Goal: Task Accomplishment & Management: Complete application form

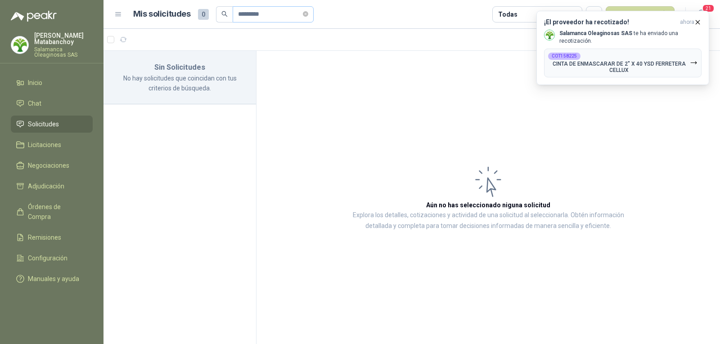
click at [256, 15] on input "*********" at bounding box center [269, 14] width 63 height 15
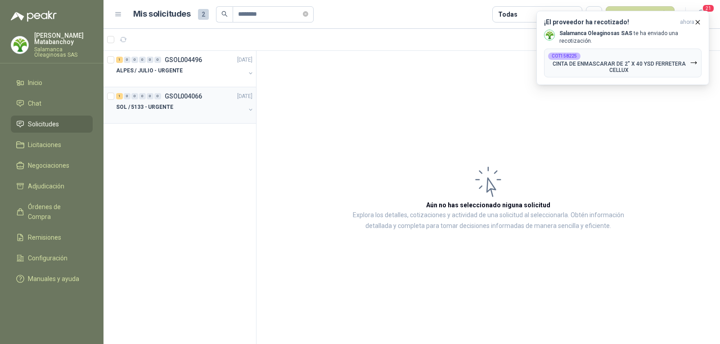
type input "********"
click at [198, 89] on div "1 0 0 0 0 0 GSOL004066 09/06/25 SOL / 5133 - URGENTE" at bounding box center [180, 105] width 153 height 36
click at [194, 73] on div "ALPES / JULIO - URGENTE" at bounding box center [180, 70] width 129 height 11
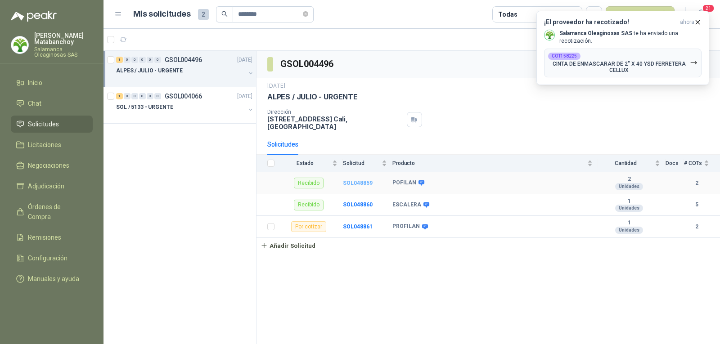
click at [359, 180] on b "SOL048859" at bounding box center [358, 183] width 30 height 6
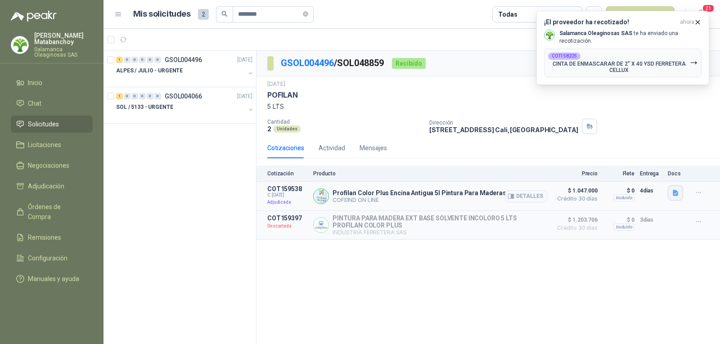
click at [677, 197] on icon "button" at bounding box center [676, 193] width 8 height 8
click at [360, 126] on div "2 Unidades" at bounding box center [344, 129] width 155 height 8
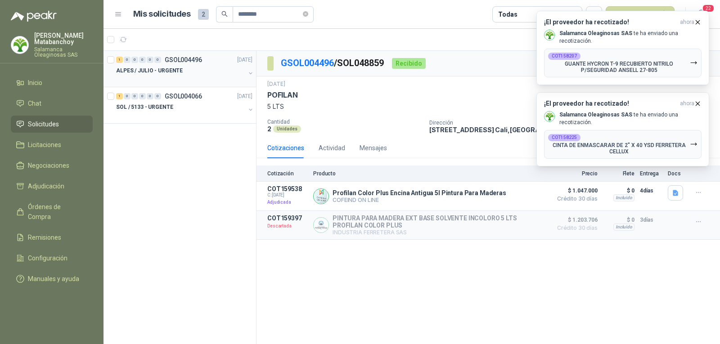
click at [214, 63] on div "1 0 0 0 0 0 GSOL004496 16/07/25" at bounding box center [185, 59] width 138 height 11
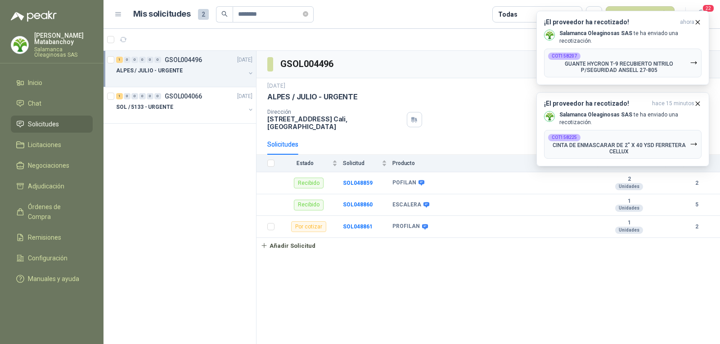
click at [476, 276] on div "GSOL004496 16 jul, 2025 ALPES / JULIO - URGENTE Dirección CALLE 4 No.27 -79 Cal…" at bounding box center [489, 198] width 464 height 294
click at [357, 224] on b "SOL048861" at bounding box center [358, 227] width 30 height 6
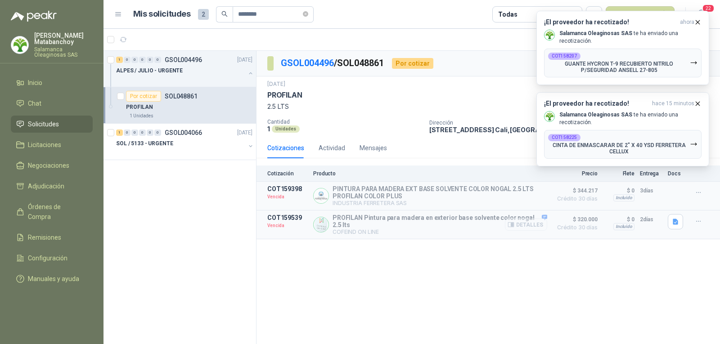
click at [530, 227] on button "Detalles" at bounding box center [526, 225] width 42 height 12
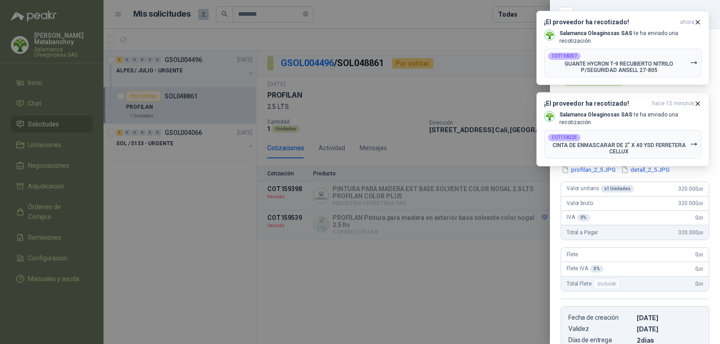
click at [473, 248] on div at bounding box center [360, 172] width 720 height 344
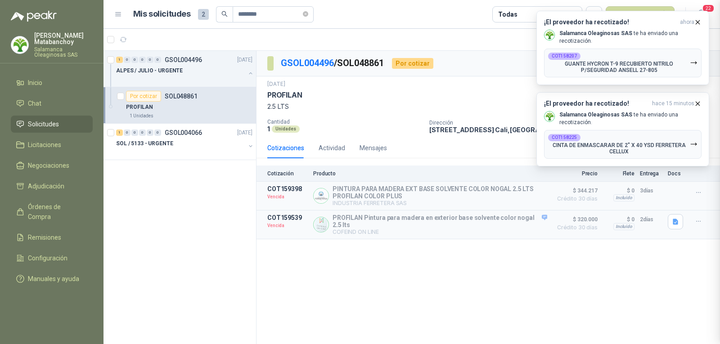
scroll to position [157, 0]
click at [183, 59] on p "GSOL004496" at bounding box center [183, 60] width 37 height 6
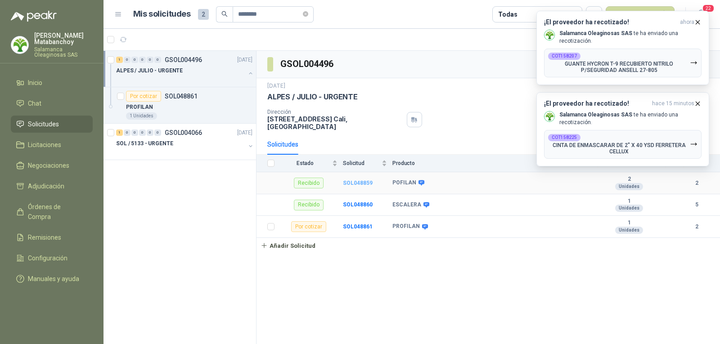
click at [351, 180] on b "SOL048859" at bounding box center [358, 183] width 30 height 6
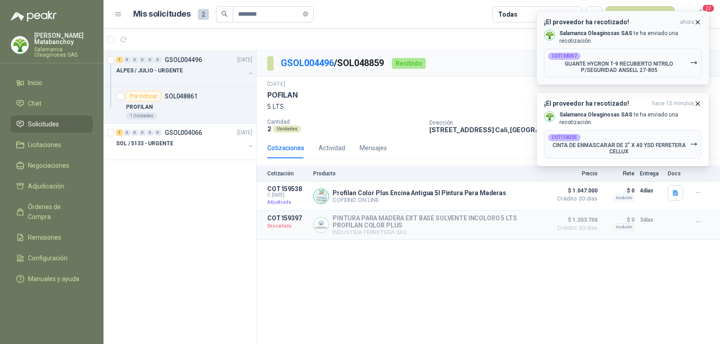
click at [695, 23] on icon "button" at bounding box center [698, 22] width 8 height 8
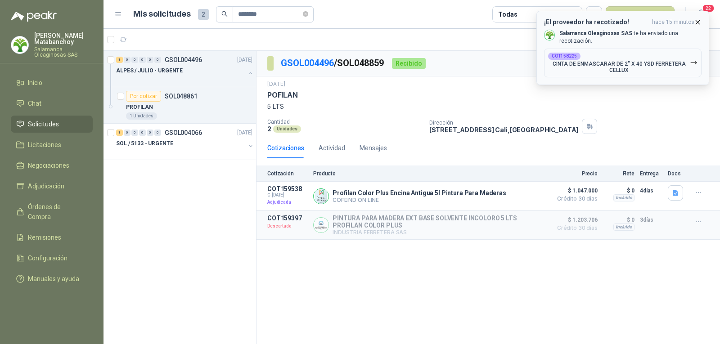
drag, startPoint x: 698, startPoint y: 22, endPoint x: 684, endPoint y: 33, distance: 17.6
click at [698, 22] on icon "button" at bounding box center [698, 22] width 4 height 4
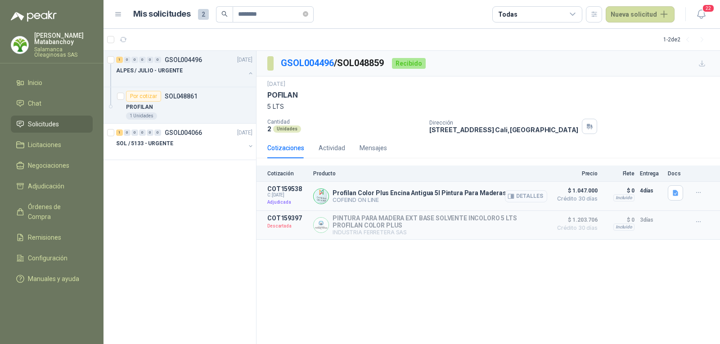
click at [531, 198] on button "Detalles" at bounding box center [526, 196] width 42 height 12
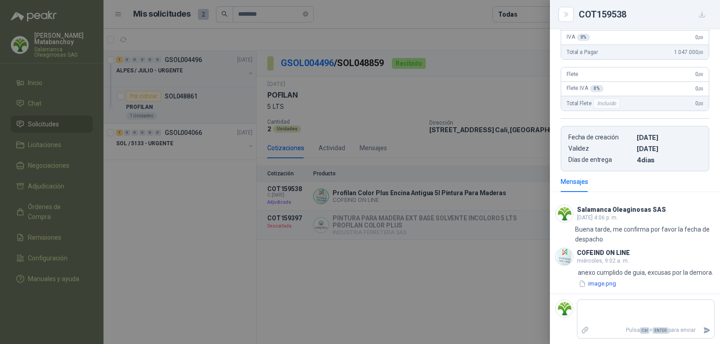
scroll to position [151, 0]
click at [608, 285] on button "image.png" at bounding box center [597, 283] width 39 height 9
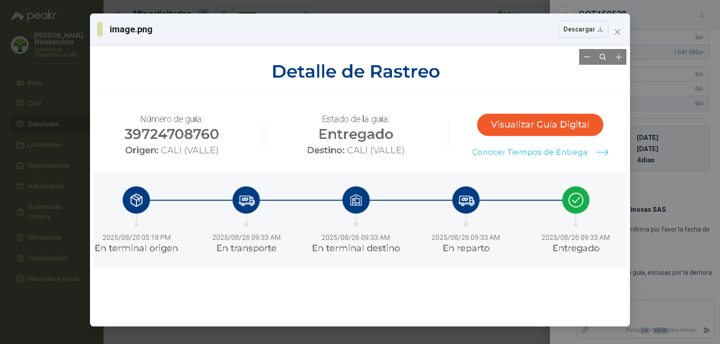
drag, startPoint x: 469, startPoint y: 223, endPoint x: 482, endPoint y: 115, distance: 108.8
click at [482, 115] on div at bounding box center [348, 128] width 583 height 302
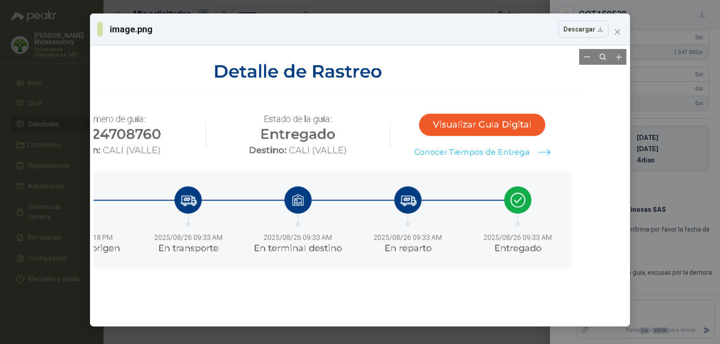
drag, startPoint x: 561, startPoint y: 155, endPoint x: 483, endPoint y: 104, distance: 93.9
click at [483, 104] on div at bounding box center [290, 128] width 583 height 302
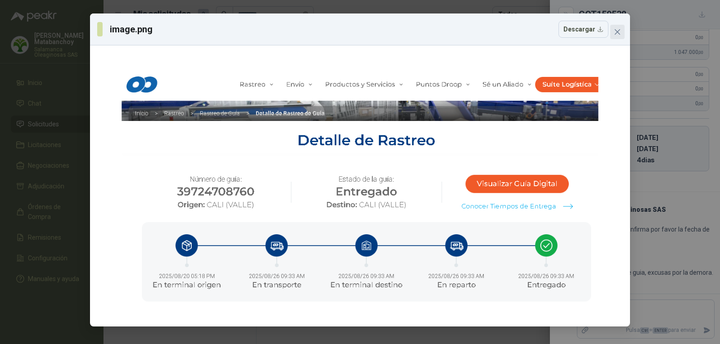
click at [618, 33] on icon "close" at bounding box center [617, 31] width 5 height 5
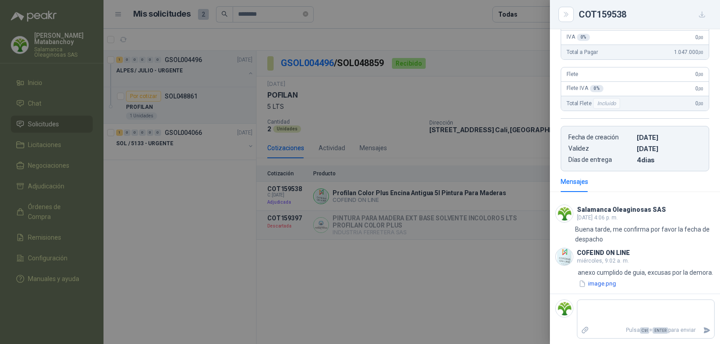
click at [309, 252] on div at bounding box center [360, 172] width 720 height 344
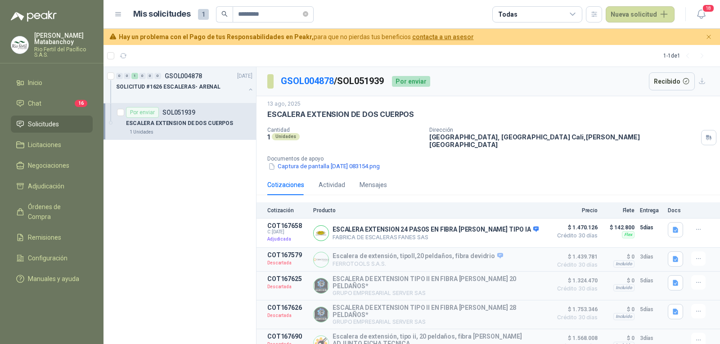
click at [56, 119] on link "Solicitudes" at bounding box center [52, 124] width 82 height 17
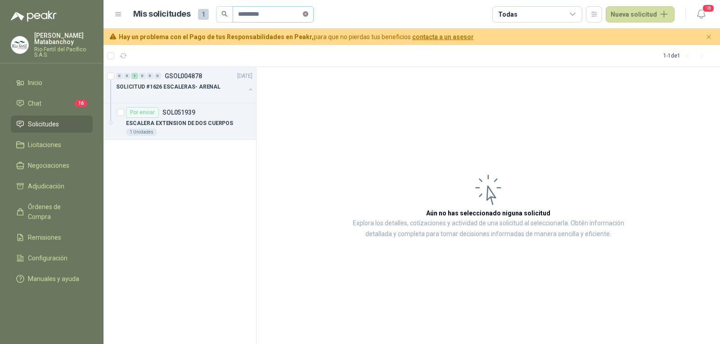
click at [308, 13] on icon "close-circle" at bounding box center [305, 13] width 5 height 5
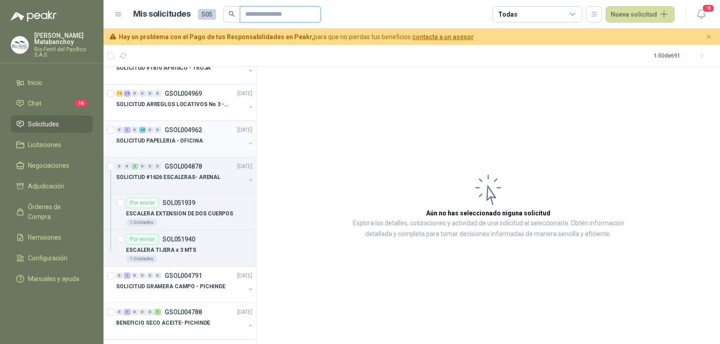
scroll to position [360, 0]
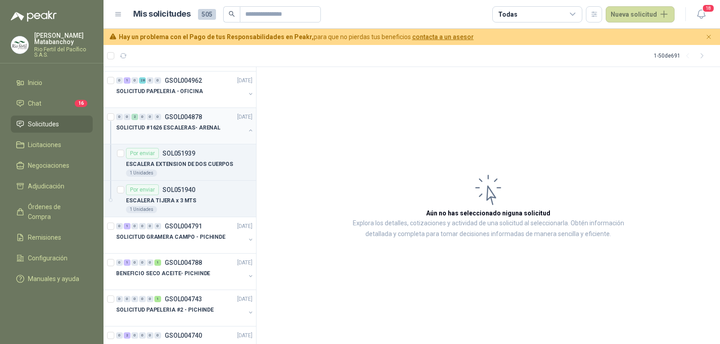
click at [247, 130] on button "button" at bounding box center [250, 130] width 7 height 7
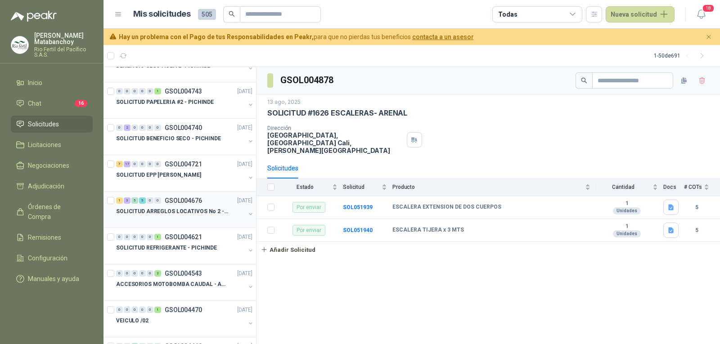
scroll to position [450, 0]
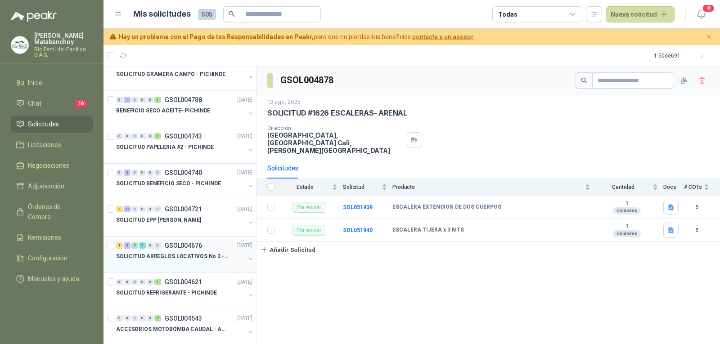
click at [191, 209] on p "GSOL004721" at bounding box center [183, 209] width 37 height 6
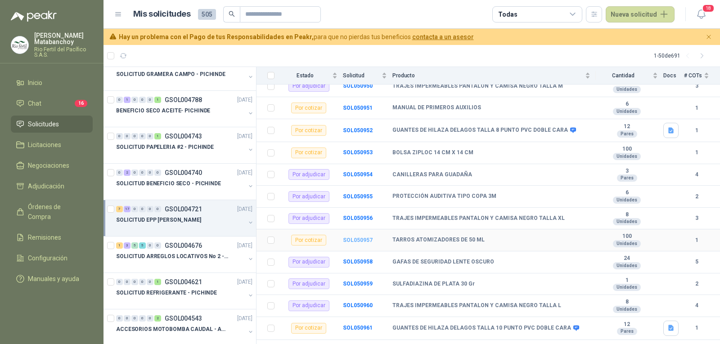
scroll to position [180, 0]
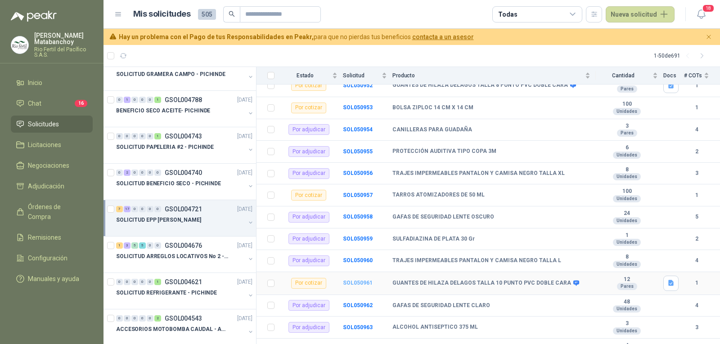
click at [355, 280] on b "SOL050961" at bounding box center [358, 283] width 30 height 6
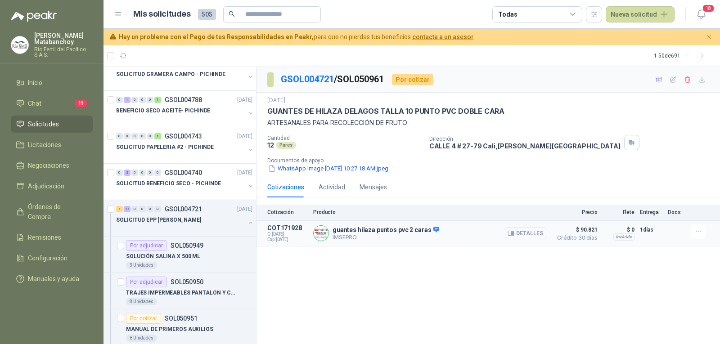
click at [518, 234] on button "Detalles" at bounding box center [526, 233] width 42 height 12
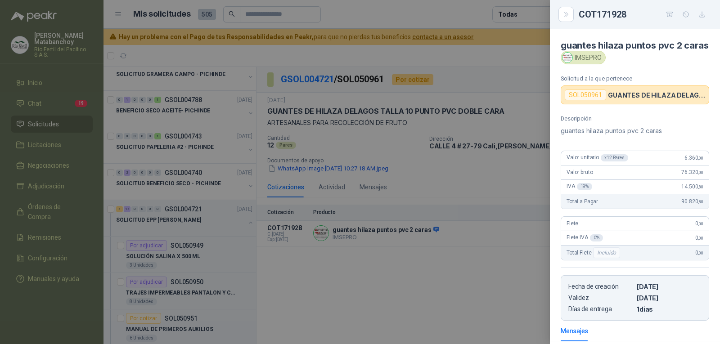
click at [326, 228] on div at bounding box center [360, 172] width 720 height 344
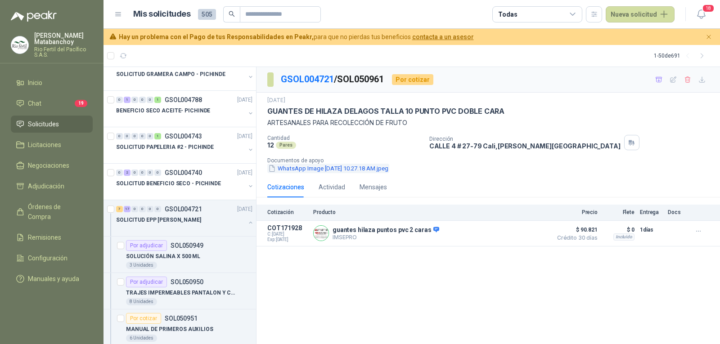
click at [341, 171] on button "WhatsApp Image [DATE] 10.27.18 AM.jpeg" at bounding box center [328, 168] width 122 height 9
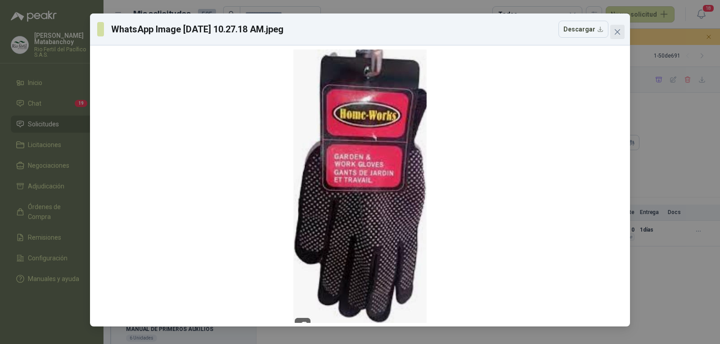
click at [621, 26] on button "Close" at bounding box center [617, 32] width 14 height 14
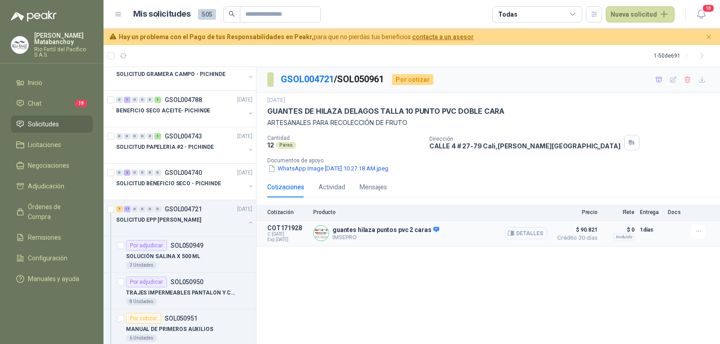
click at [379, 230] on p "guantes hilaza puntos pvc 2 caras" at bounding box center [386, 230] width 107 height 8
click at [353, 222] on article "COT171928 C: [DATE] Exp: [DATE] guantes hilaza puntos pvc 2 caras IMSEPRO Detal…" at bounding box center [489, 234] width 464 height 26
click at [351, 228] on p "guantes hilaza puntos pvc 2 caras" at bounding box center [386, 230] width 107 height 8
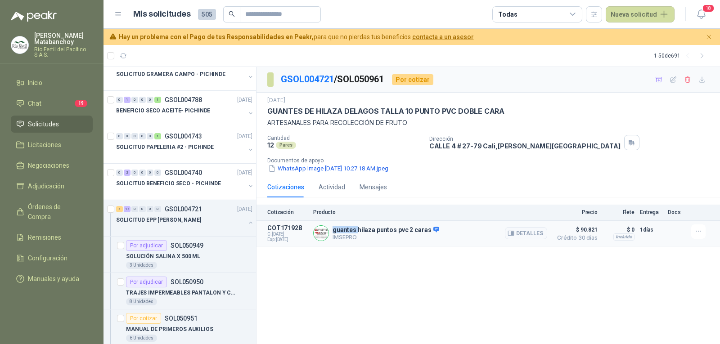
click at [351, 228] on p "guantes hilaza puntos pvc 2 caras" at bounding box center [386, 230] width 107 height 8
copy p "guantes hilaza puntos pvc 2 caras"
click at [384, 187] on div "Mensajes" at bounding box center [373, 187] width 27 height 10
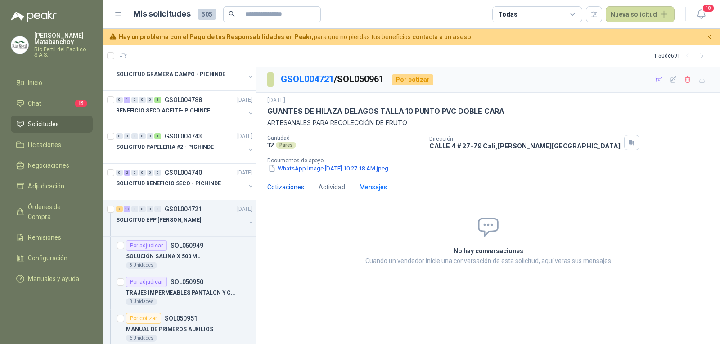
click at [286, 191] on div "Cotizaciones" at bounding box center [285, 187] width 37 height 10
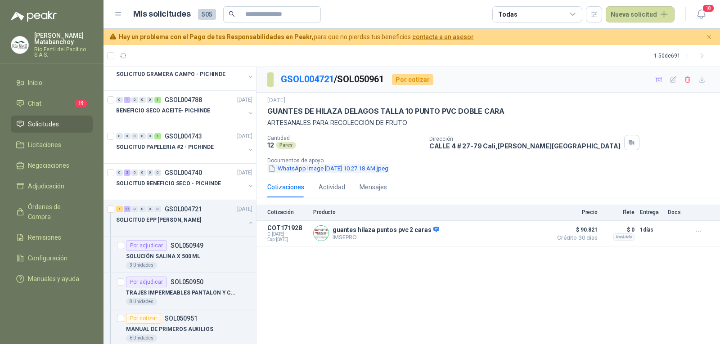
click at [314, 170] on button "WhatsApp Image [DATE] 10.27.18 AM.jpeg" at bounding box center [328, 168] width 122 height 9
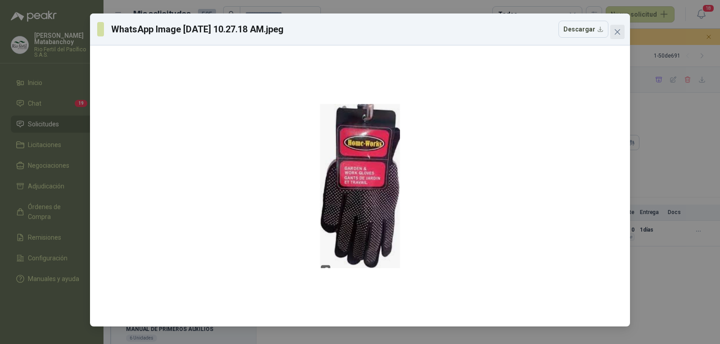
click at [617, 35] on icon "close" at bounding box center [617, 31] width 7 height 7
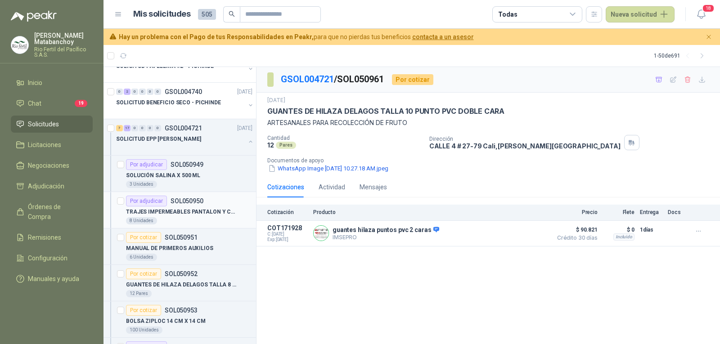
scroll to position [540, 0]
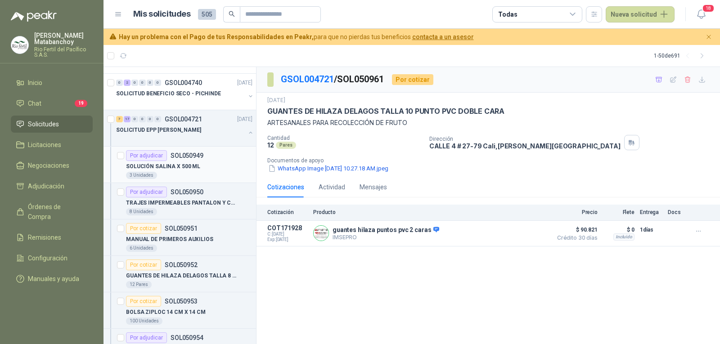
click at [190, 165] on p "SOLUCIÓN SALINA X 500 ML" at bounding box center [163, 166] width 74 height 9
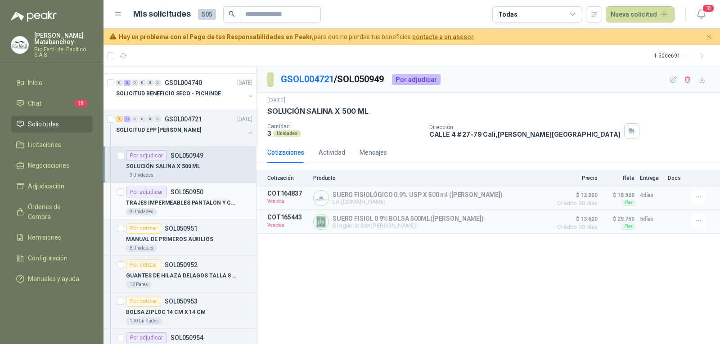
click at [203, 207] on p "TRAJES IMPERMEABLES PANTALON Y CAMISA NEGRO TALLA M" at bounding box center [182, 203] width 112 height 9
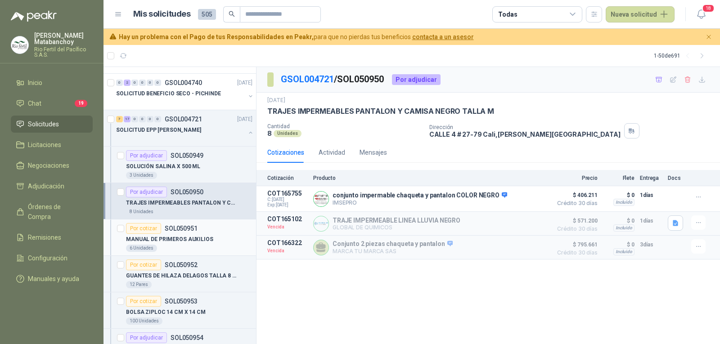
click at [202, 234] on div "MANUAL DE PRIMEROS AUXILIOS" at bounding box center [189, 239] width 126 height 11
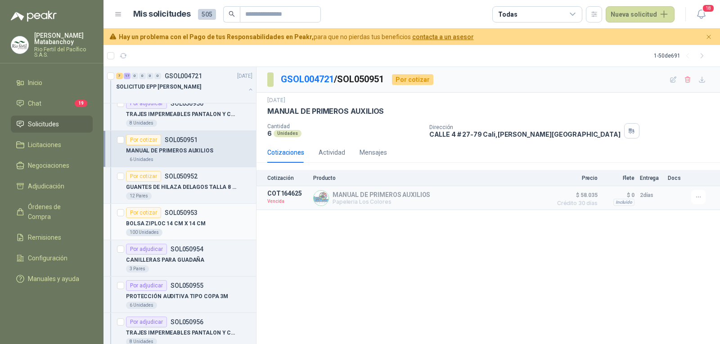
scroll to position [630, 0]
click at [189, 220] on p "BOLSA ZIPLOC 14 CM X 14 CM" at bounding box center [166, 222] width 80 height 9
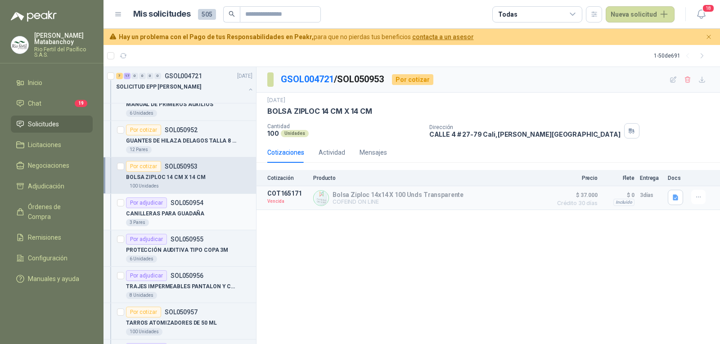
click at [191, 225] on div "3 Pares" at bounding box center [189, 222] width 126 height 7
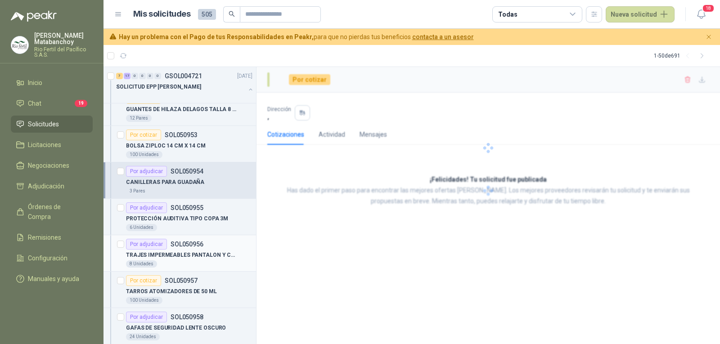
scroll to position [720, 0]
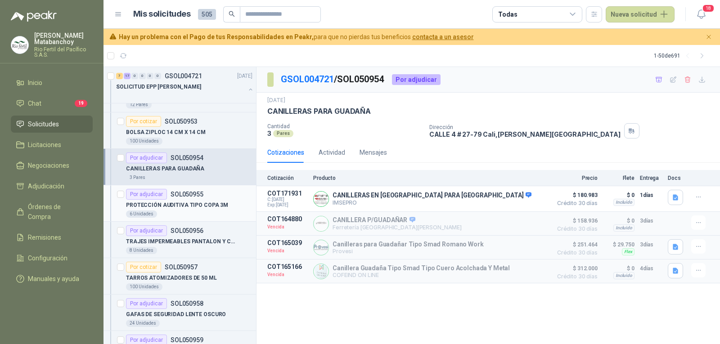
click at [189, 215] on div "6 Unidades" at bounding box center [189, 214] width 126 height 7
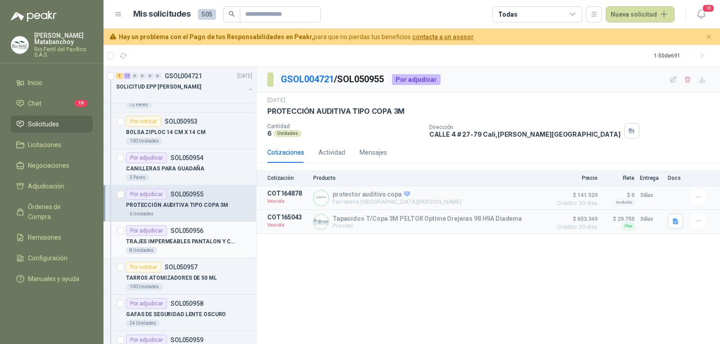
click at [195, 240] on p "TRAJES IMPERMEABLES PANTALON Y CAMISA NEGRO TALLA XL" at bounding box center [182, 242] width 112 height 9
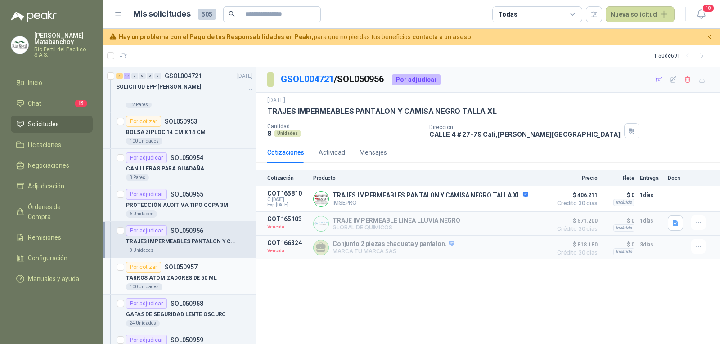
click at [200, 264] on div "Por cotizar SOL050957" at bounding box center [189, 267] width 126 height 11
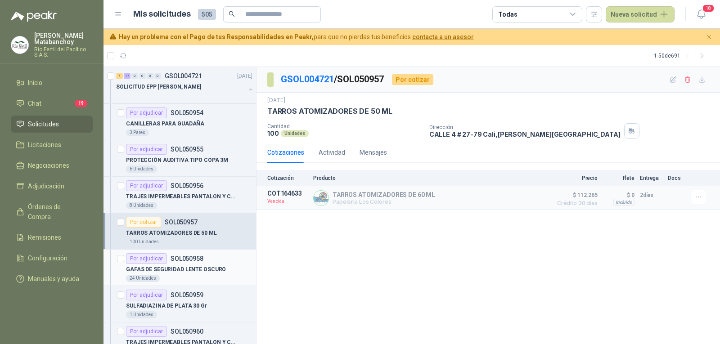
click at [188, 264] on div "Por adjudicar SOL050958" at bounding box center [164, 258] width 77 height 11
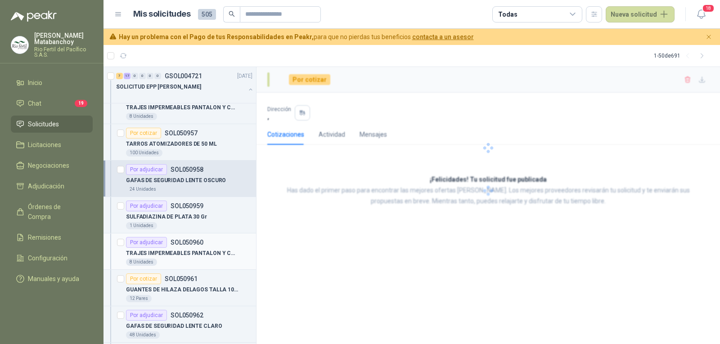
scroll to position [855, 0]
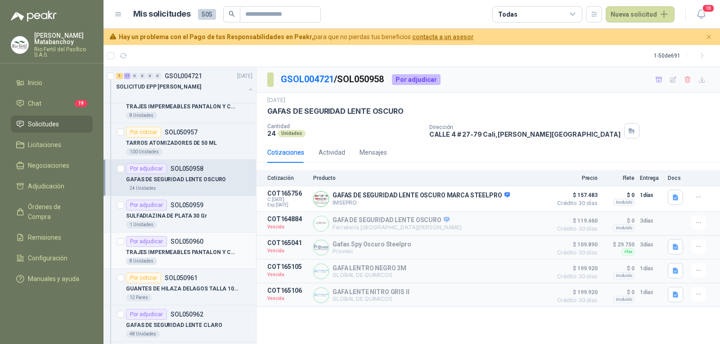
click at [185, 233] on article "Por adjudicar SOL050960 TRAJES IMPERMEABLES PANTALON Y CAMISA NEGRO TALLA L 8 U…" at bounding box center [180, 251] width 153 height 36
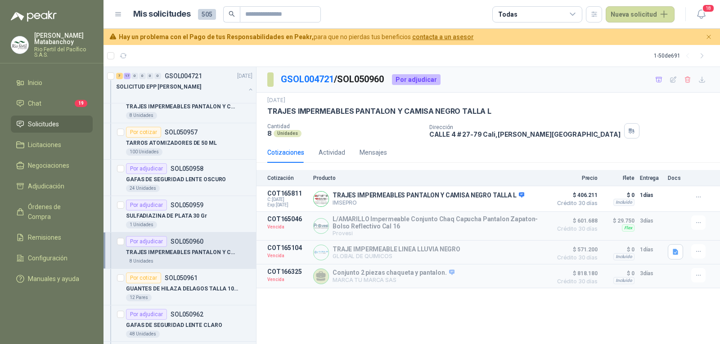
click at [199, 246] on div "Por adjudicar SOL050960" at bounding box center [164, 241] width 77 height 11
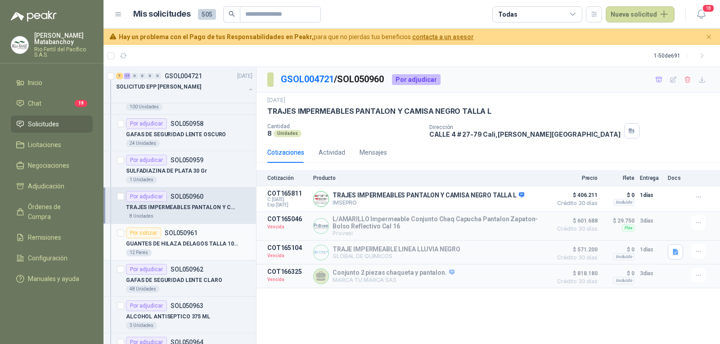
click at [200, 253] on div "12 Pares" at bounding box center [189, 252] width 126 height 7
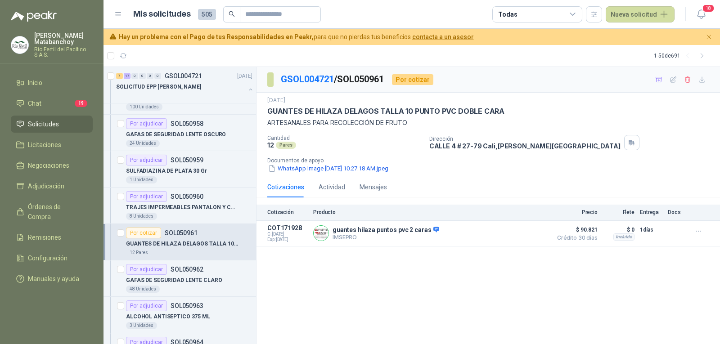
scroll to position [945, 0]
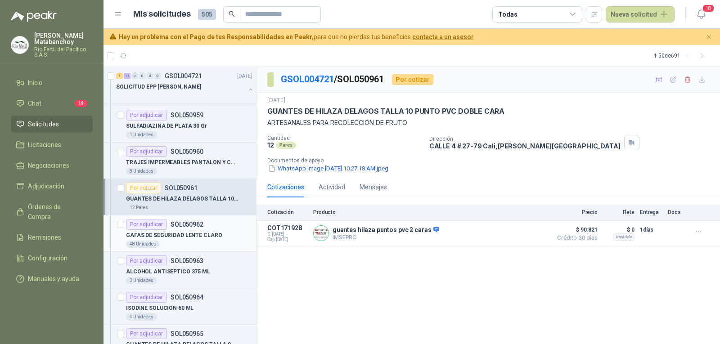
click at [200, 237] on p "GAFAS DE SEGURIDAD LENTE CLARO" at bounding box center [174, 235] width 96 height 9
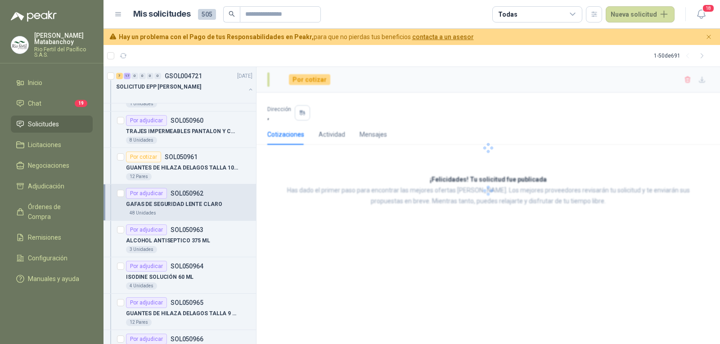
scroll to position [990, 0]
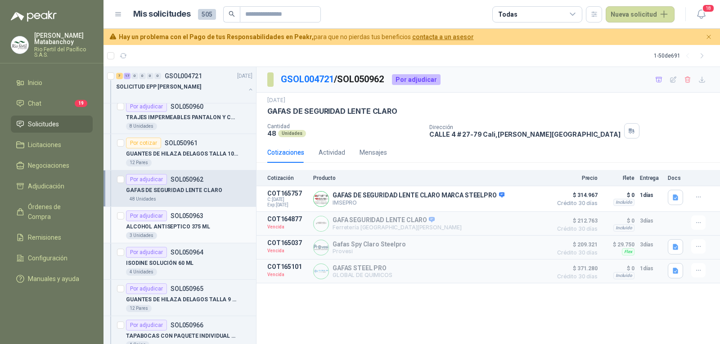
click at [198, 221] on div "Por adjudicar SOL050963" at bounding box center [164, 216] width 77 height 11
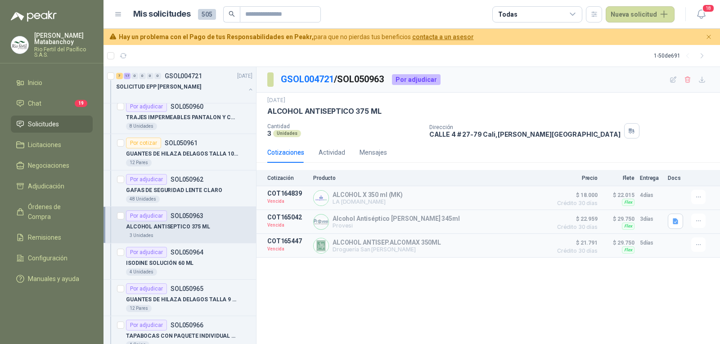
click at [202, 236] on div "3 Unidades" at bounding box center [189, 235] width 126 height 7
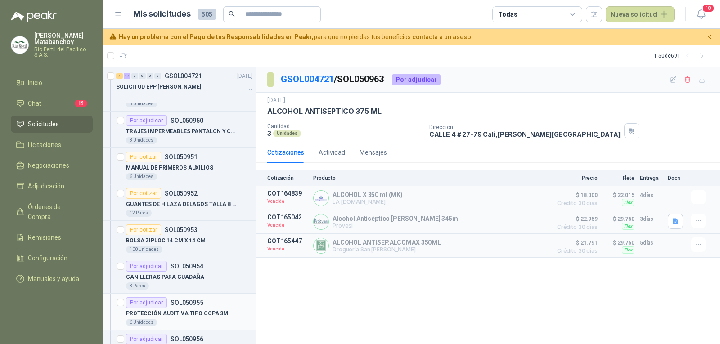
scroll to position [585, 0]
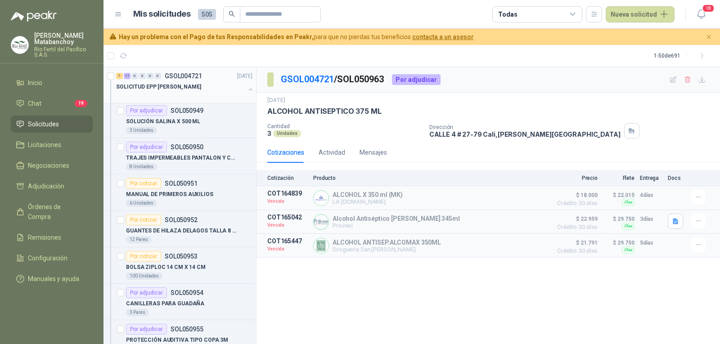
click at [198, 89] on p "SOLICITUD EPP [PERSON_NAME]" at bounding box center [158, 87] width 85 height 9
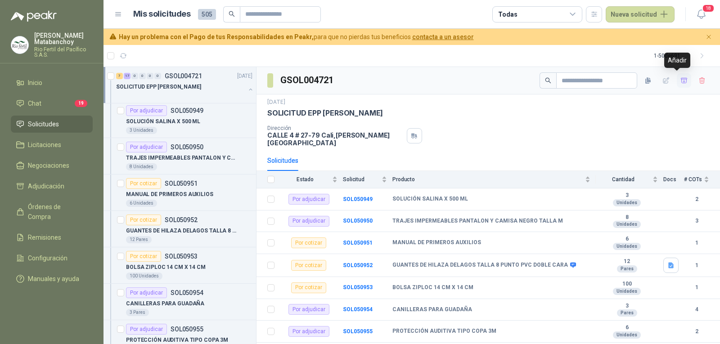
click at [681, 78] on icon "button" at bounding box center [684, 80] width 6 height 5
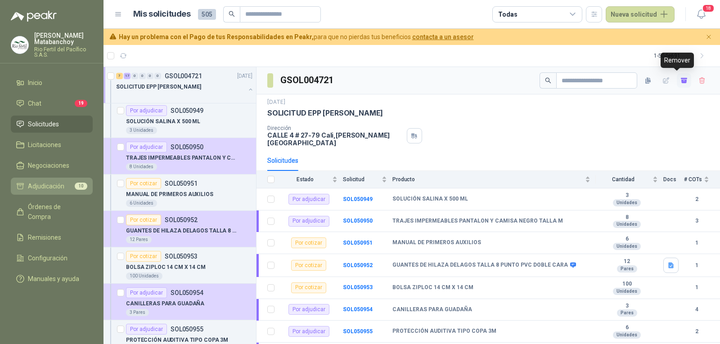
click at [58, 179] on link "Adjudicación 10" at bounding box center [52, 186] width 82 height 17
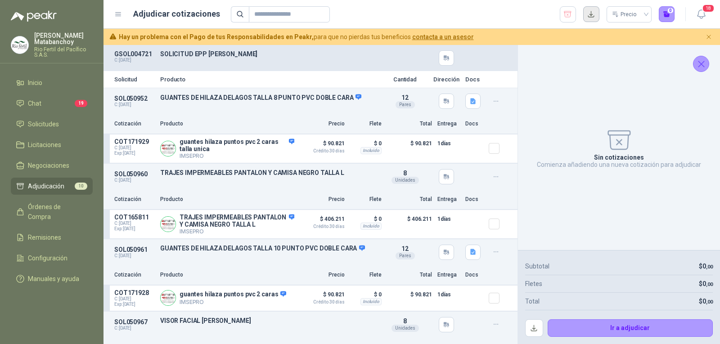
click at [589, 16] on button "button" at bounding box center [591, 14] width 16 height 16
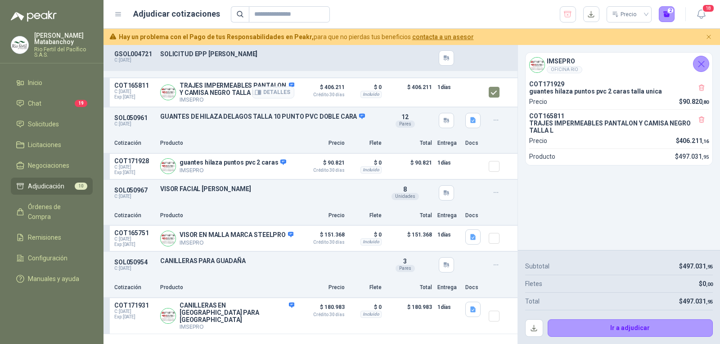
scroll to position [135, 0]
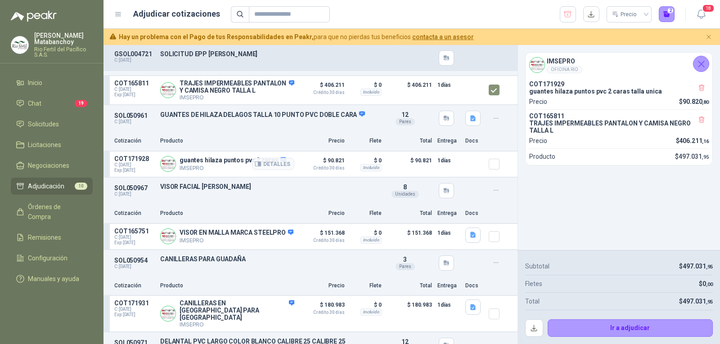
click at [482, 175] on article "COT171928 C: [DATE] Exp: [DATE] guantes hilaza puntos pvc 2 caras IMSEPRO Detal…" at bounding box center [311, 165] width 414 height 26
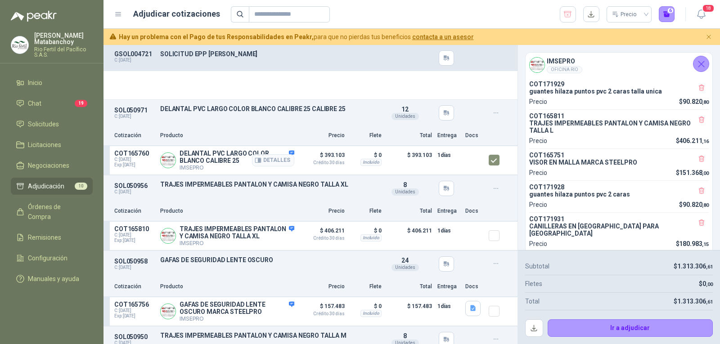
scroll to position [520, 0]
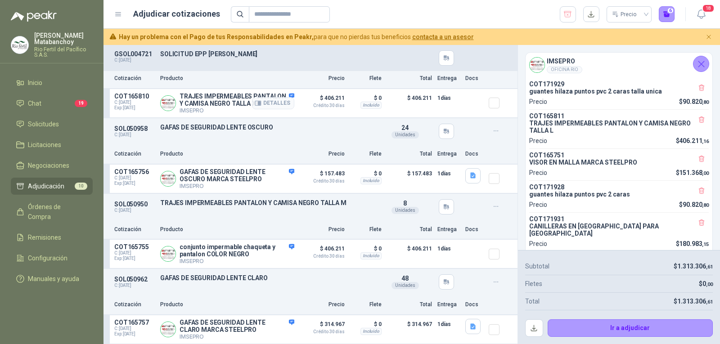
click at [493, 100] on div at bounding box center [498, 103] width 18 height 21
click at [489, 169] on div at bounding box center [498, 178] width 18 height 21
click at [540, 334] on button "button" at bounding box center [534, 329] width 18 height 18
click at [565, 17] on icon "button" at bounding box center [567, 14] width 9 height 9
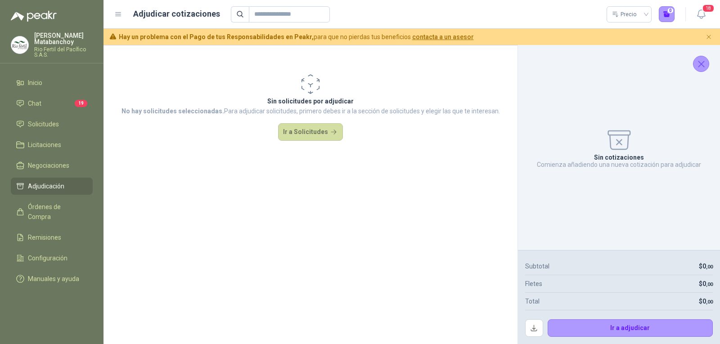
click at [700, 63] on icon "Cerrar" at bounding box center [701, 64] width 11 height 11
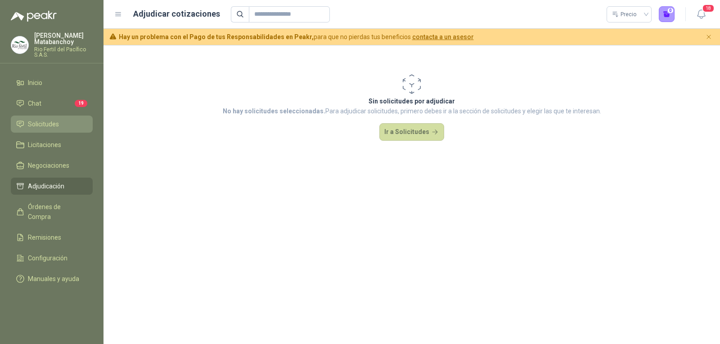
click at [42, 129] on span "Solicitudes" at bounding box center [43, 124] width 31 height 10
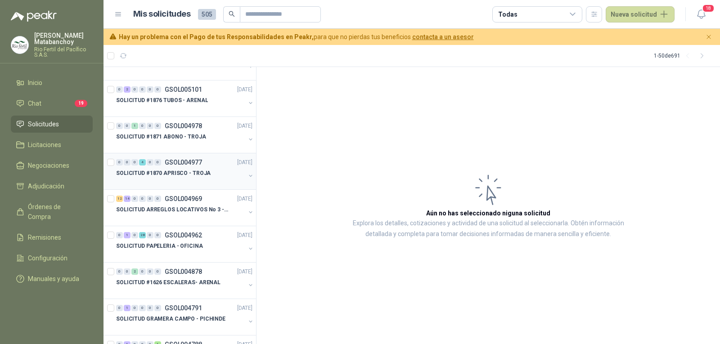
scroll to position [270, 0]
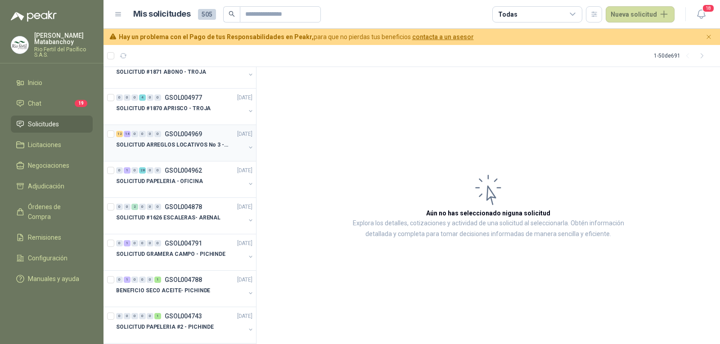
click at [188, 147] on p "SOLICITUD ARREGLOS LOCATIVOS No 3 - PICHINDE" at bounding box center [172, 145] width 112 height 9
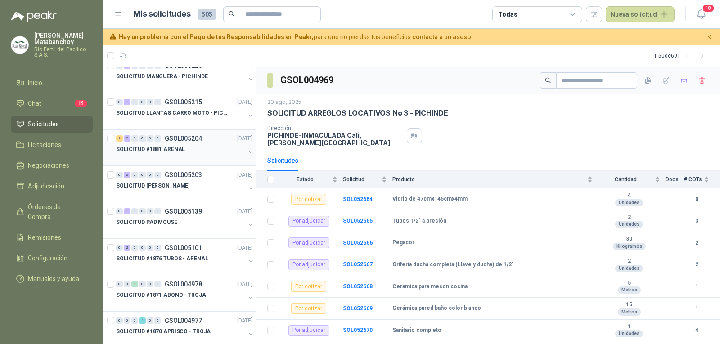
scroll to position [135, 0]
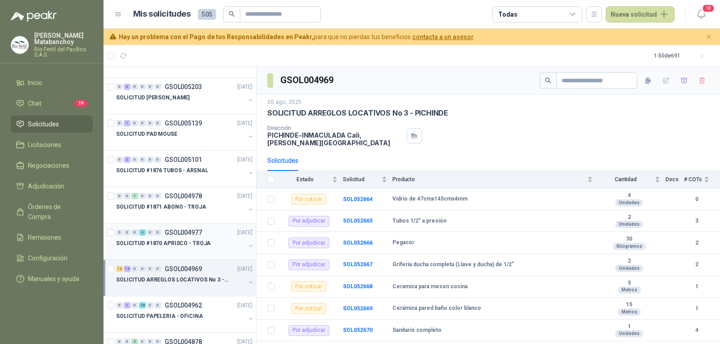
click at [191, 241] on p "SOLICITUD #1870 APRISCO - TROJA" at bounding box center [163, 243] width 95 height 9
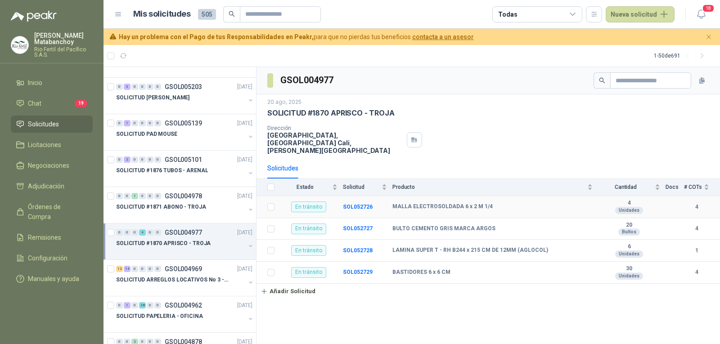
click at [354, 196] on td "SOL052726" at bounding box center [368, 207] width 50 height 22
click at [356, 204] on b "SOL052726" at bounding box center [358, 207] width 30 height 6
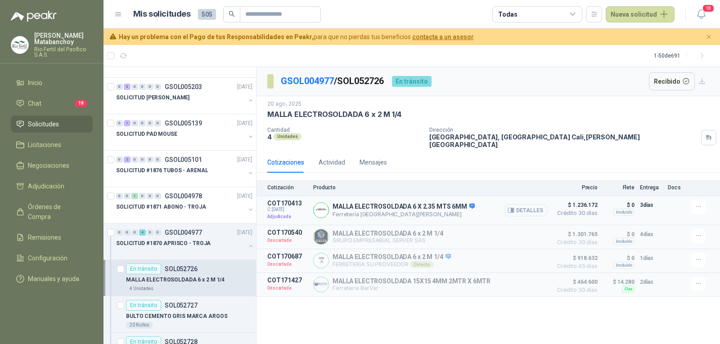
click at [518, 204] on button "Detalles" at bounding box center [526, 210] width 42 height 12
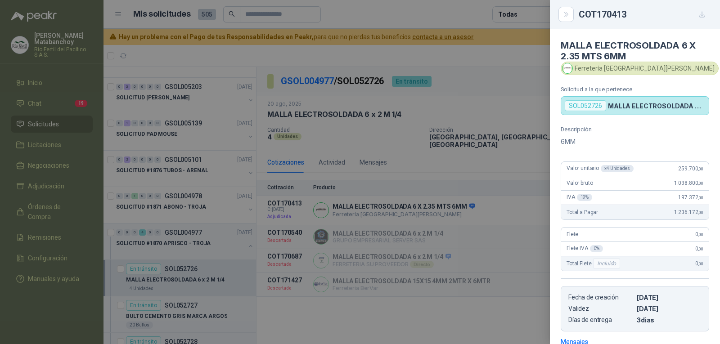
scroll to position [137, 0]
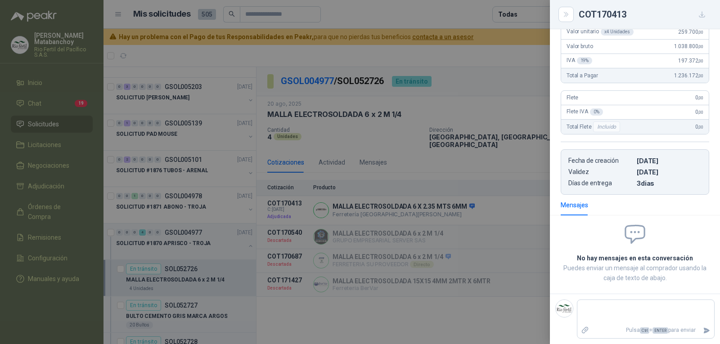
drag, startPoint x: 396, startPoint y: 220, endPoint x: 386, endPoint y: 222, distance: 10.2
click at [396, 220] on div at bounding box center [360, 172] width 720 height 344
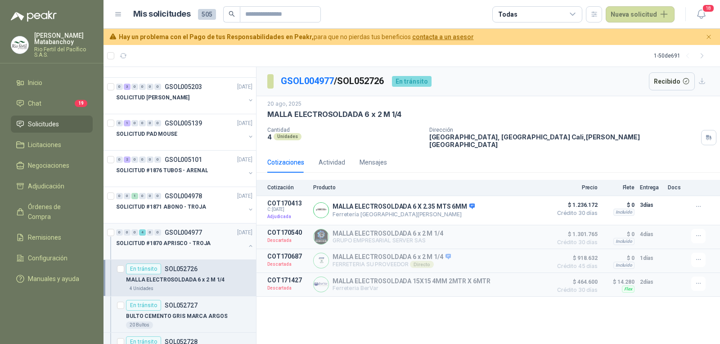
click at [192, 243] on p "SOLICITUD #1870 APRISCO - TROJA" at bounding box center [163, 243] width 95 height 9
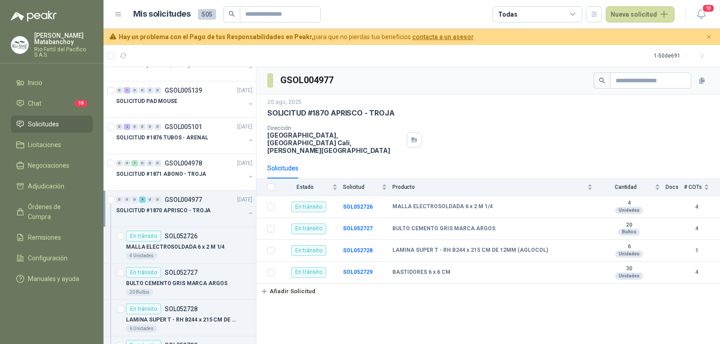
scroll to position [225, 0]
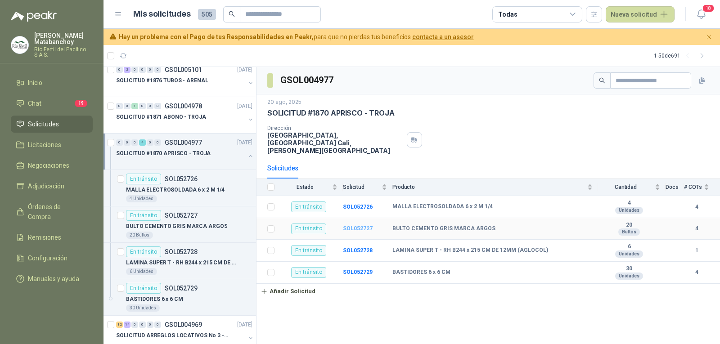
click at [365, 225] on b "SOL052727" at bounding box center [358, 228] width 30 height 6
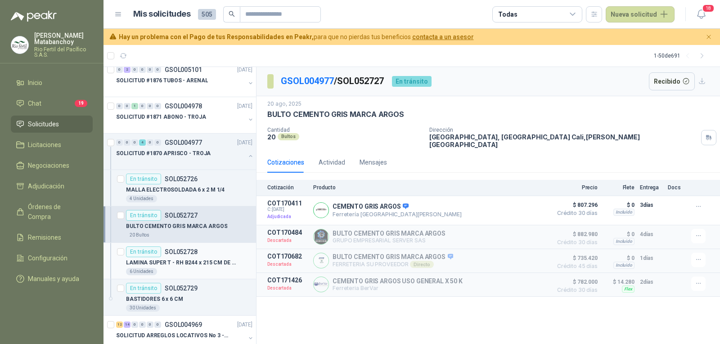
click at [190, 257] on div "En tránsito SOL052728" at bounding box center [162, 252] width 72 height 11
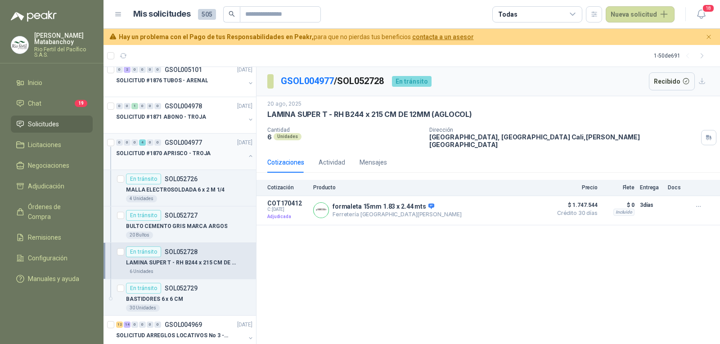
click at [176, 167] on div "0 0 0 4 0 0 GSOL004977 [DATE] SOLICITUD #1870 APRISCO - TROJA" at bounding box center [180, 152] width 153 height 36
click at [213, 184] on div "En tránsito SOL052726" at bounding box center [189, 179] width 126 height 11
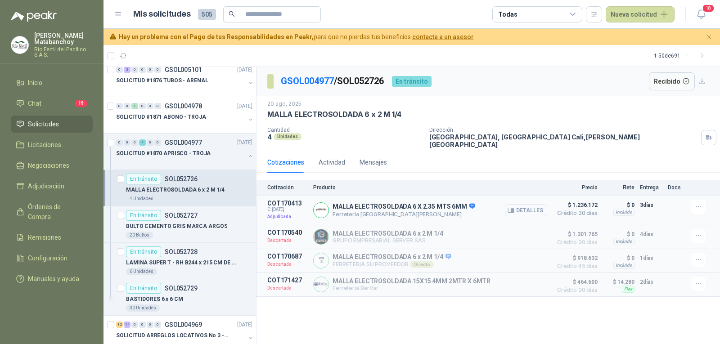
click at [520, 204] on button "Detalles" at bounding box center [526, 210] width 42 height 12
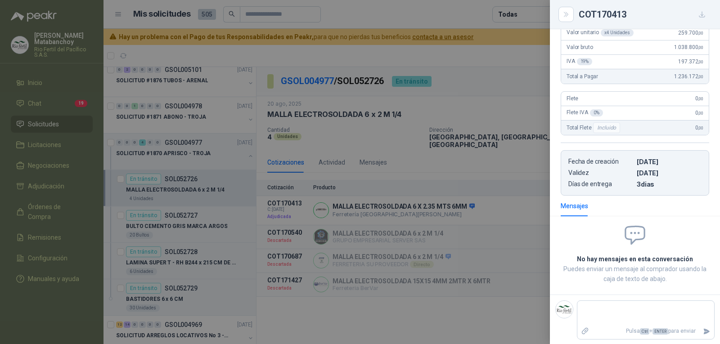
scroll to position [137, 0]
type textarea "**"
type textarea "***"
type textarea "****"
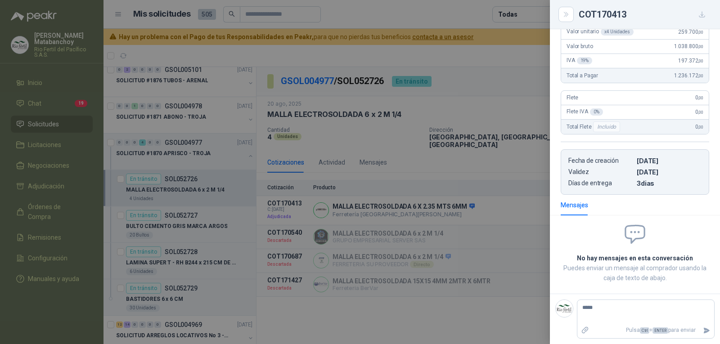
type textarea "******"
type textarea "*******"
type textarea "********"
type textarea "*********"
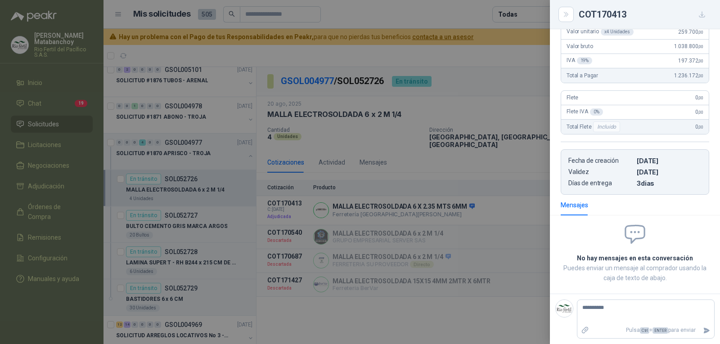
type textarea "**********"
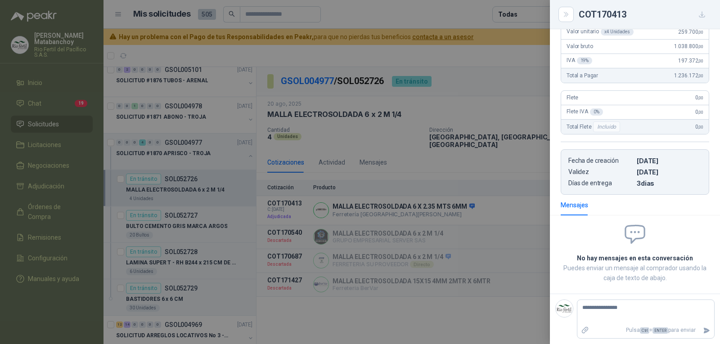
type textarea "**********"
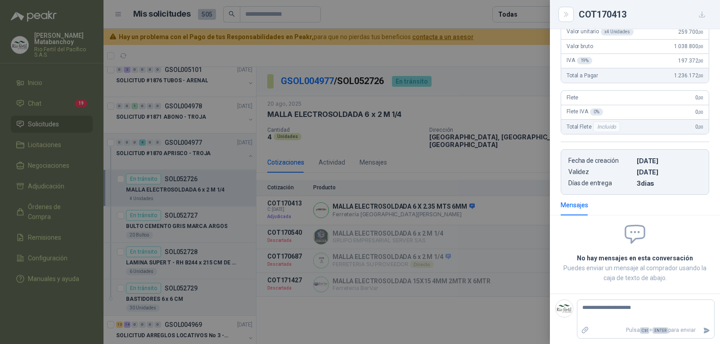
type textarea "**********"
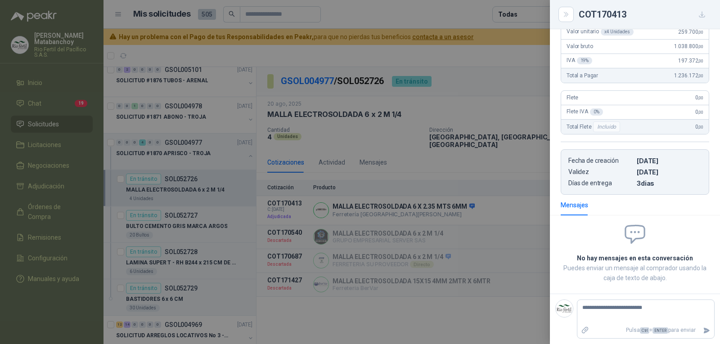
type textarea "**********"
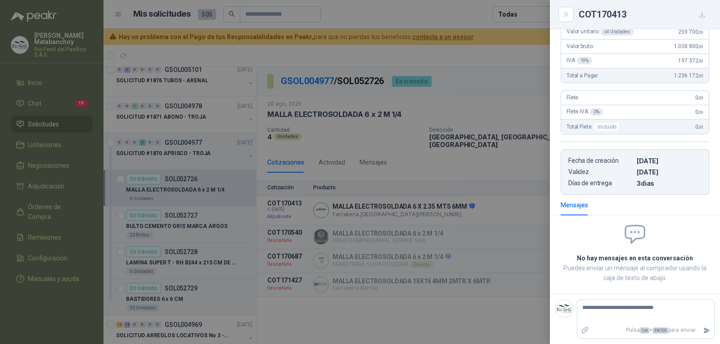
type textarea "**********"
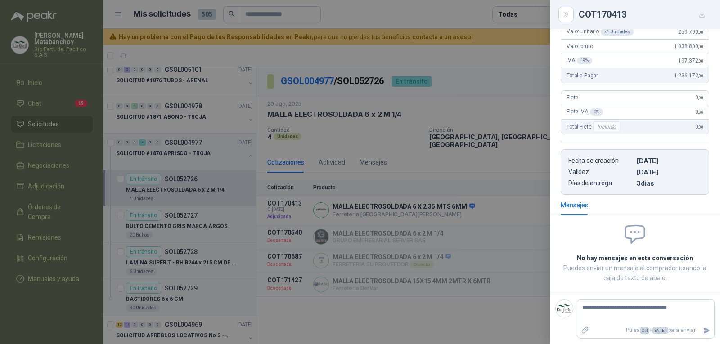
type textarea "**********"
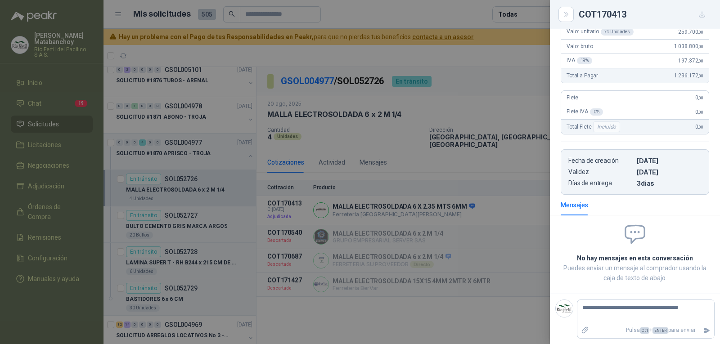
type textarea "**********"
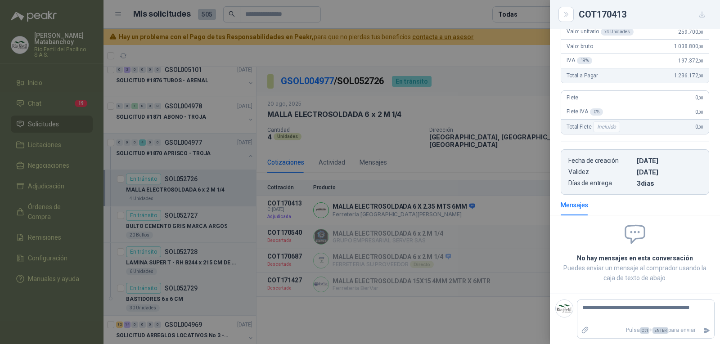
type textarea "**********"
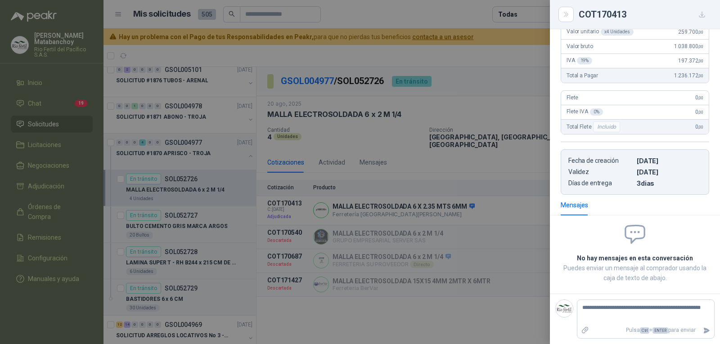
type textarea "**********"
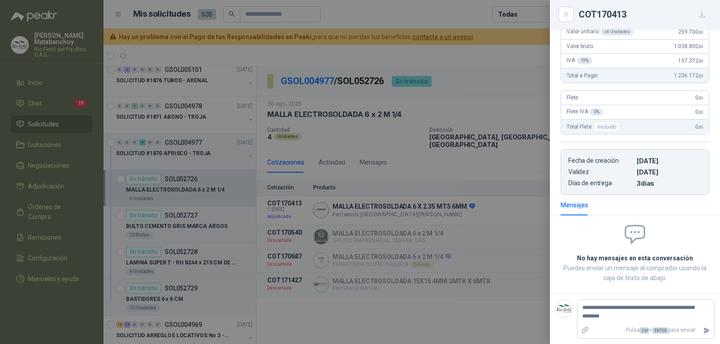
type textarea "**********"
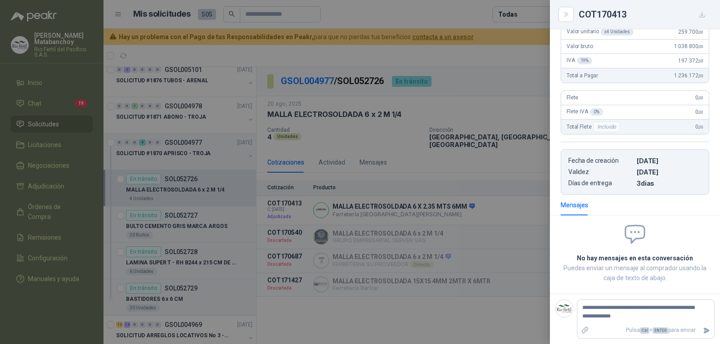
type textarea "**********"
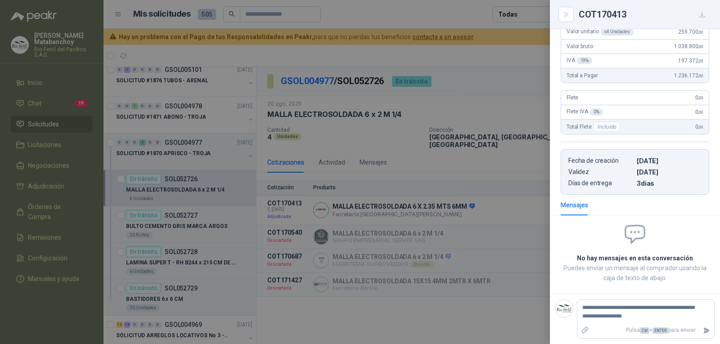
type textarea "**********"
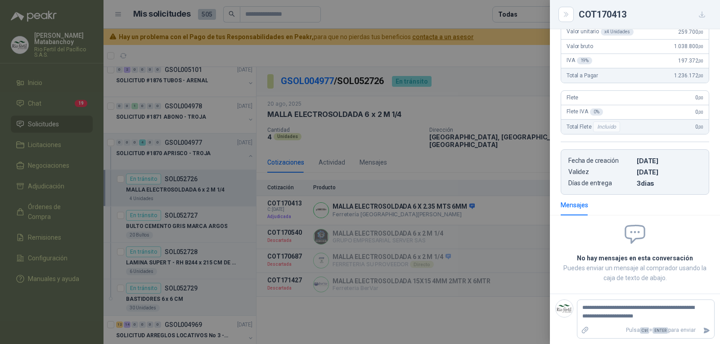
type textarea "**********"
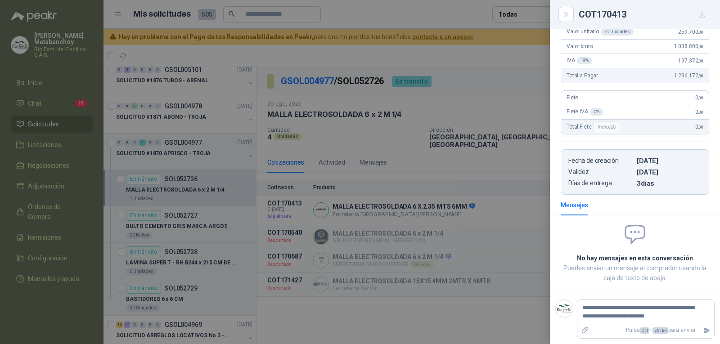
type textarea "**********"
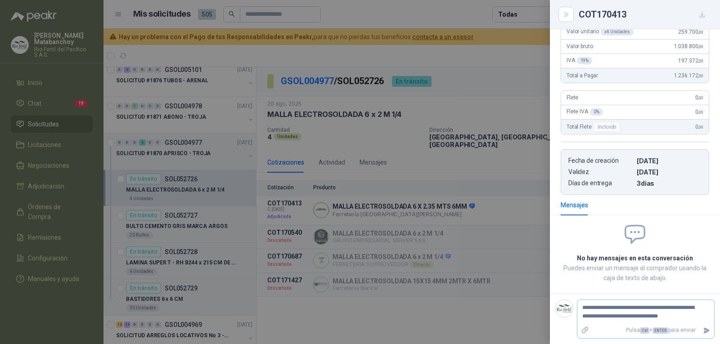
type textarea "**********"
click at [699, 335] on button "Enviar" at bounding box center [706, 331] width 15 height 16
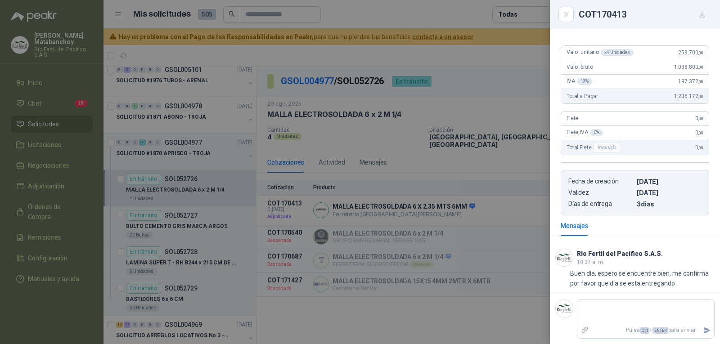
click at [406, 180] on div at bounding box center [360, 172] width 720 height 344
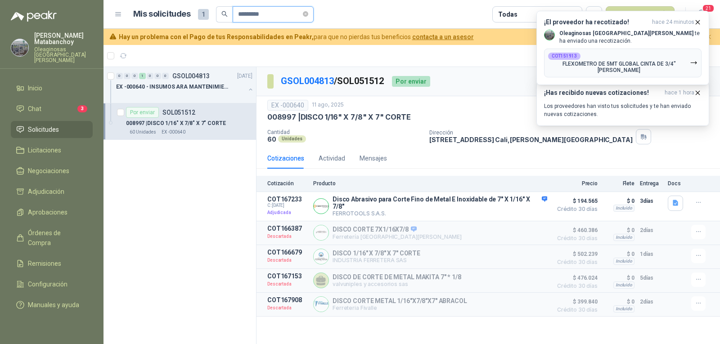
drag, startPoint x: 290, startPoint y: 13, endPoint x: 167, endPoint y: 26, distance: 124.0
click at [167, 26] on header "Mis solicitudes 1 ********* Todas Nueva solicitud 21" at bounding box center [412, 14] width 617 height 29
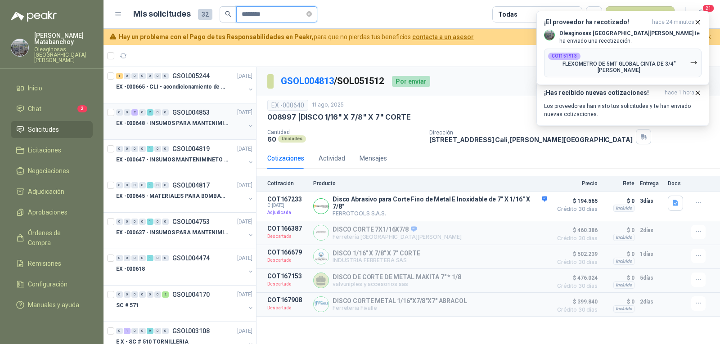
type input "********"
click at [180, 117] on div "0 0 2 0 7 0 0 GSOL004853 12/08/25" at bounding box center [185, 112] width 138 height 11
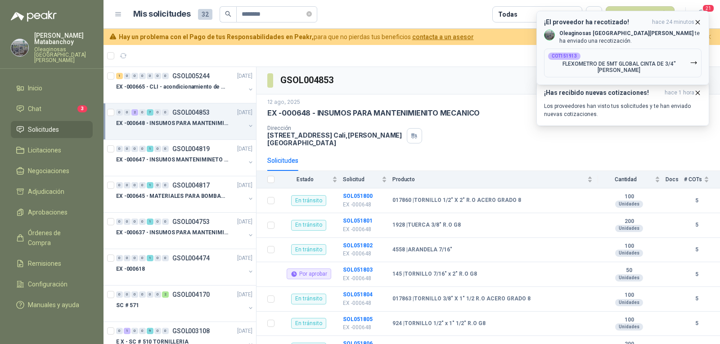
click at [698, 22] on icon "button" at bounding box center [698, 22] width 4 height 4
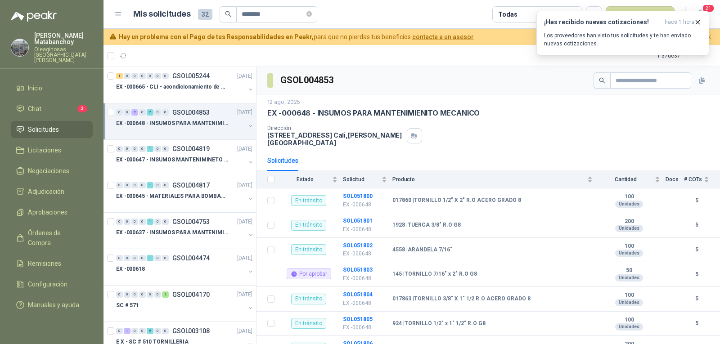
click at [698, 22] on icon "button" at bounding box center [698, 22] width 4 height 4
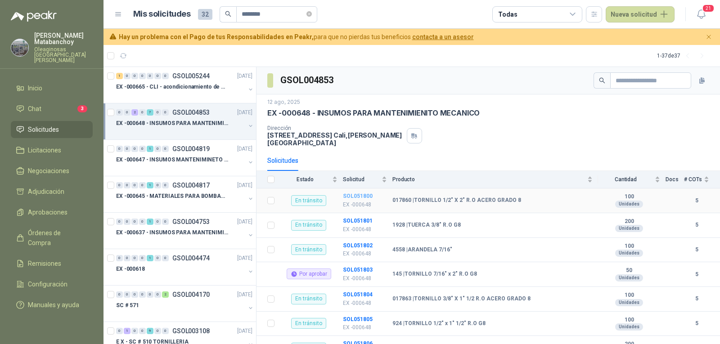
click at [351, 193] on b "SOL051800" at bounding box center [358, 196] width 30 height 6
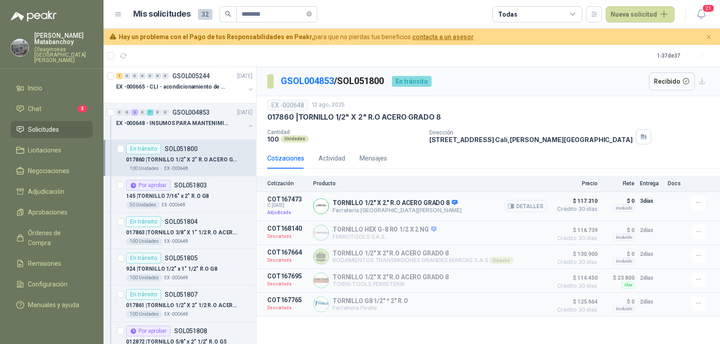
click at [384, 203] on p "TORNILLO 1/2" X 2." R.O ACERO GRADO 8" at bounding box center [397, 203] width 129 height 8
click at [563, 172] on div "Cotizaciones Actividad Mensajes Cotización Producto Precio Flete Entrega Docs C…" at bounding box center [489, 232] width 464 height 169
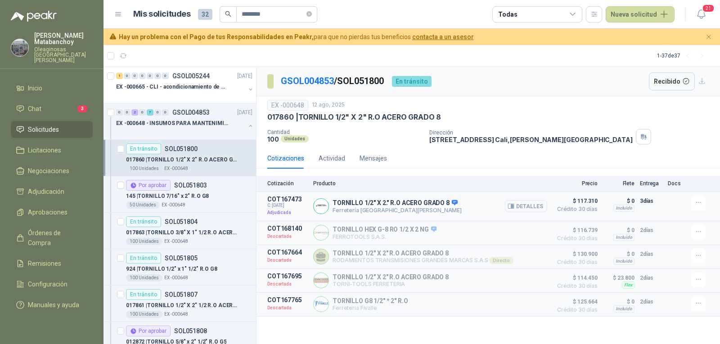
click at [511, 210] on icon "button" at bounding box center [511, 206] width 7 height 7
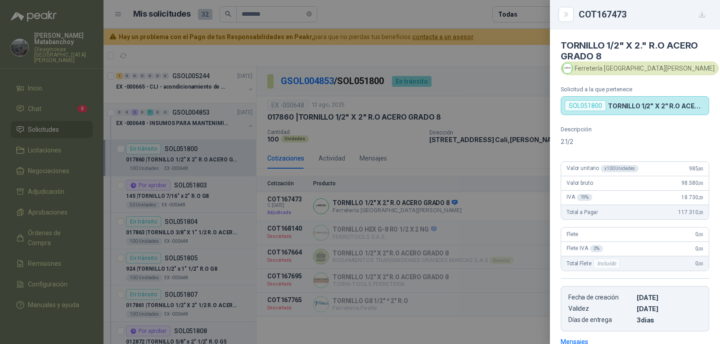
click at [384, 194] on div at bounding box center [360, 172] width 720 height 344
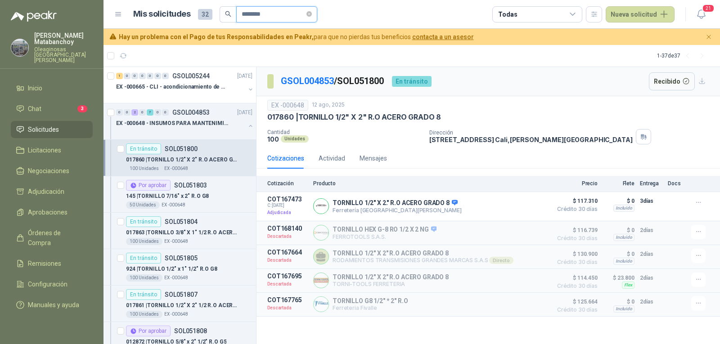
drag, startPoint x: 289, startPoint y: 12, endPoint x: 224, endPoint y: 21, distance: 66.3
click at [224, 21] on span "********" at bounding box center [269, 14] width 98 height 16
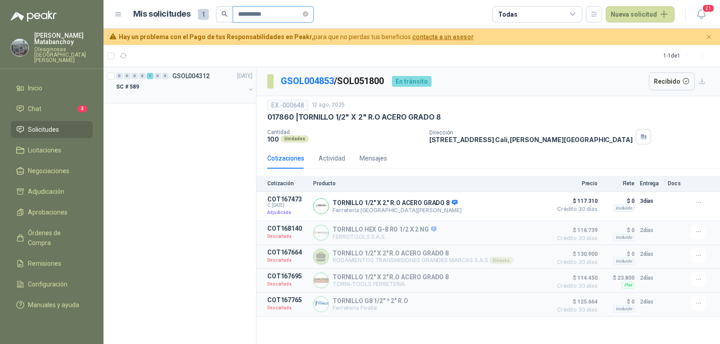
type input "**********"
click at [184, 94] on div at bounding box center [180, 95] width 129 height 7
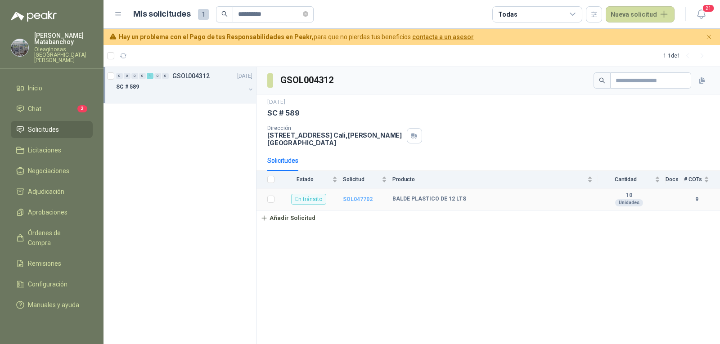
click at [352, 196] on b "SOL047702" at bounding box center [358, 199] width 30 height 6
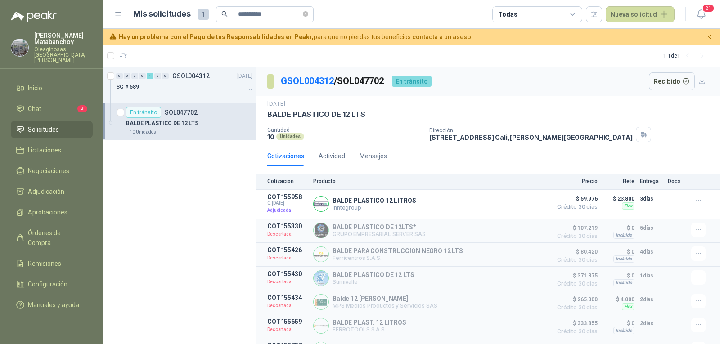
click at [61, 125] on li "Solicitudes" at bounding box center [51, 130] width 71 height 10
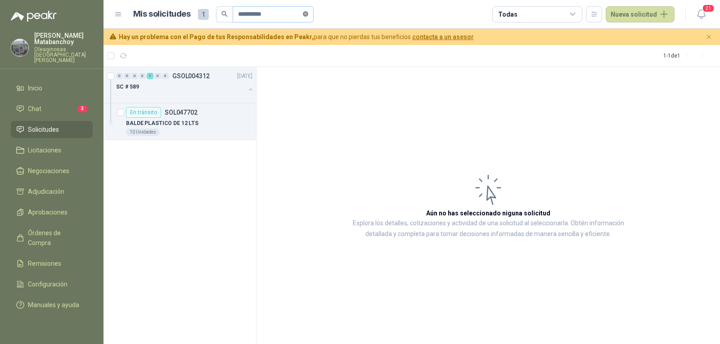
click at [308, 11] on icon "close-circle" at bounding box center [305, 13] width 5 height 5
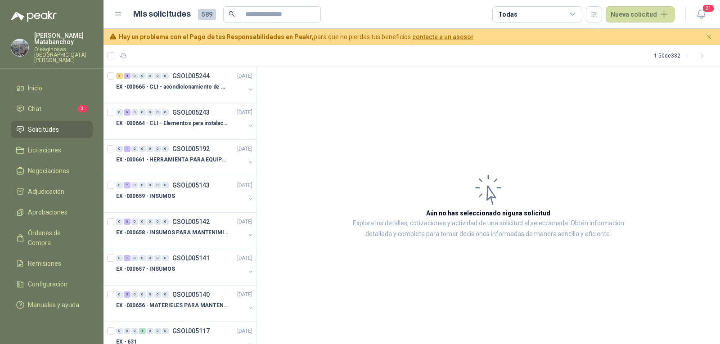
click at [300, 123] on article "Aún no has seleccionado niguna solicitud Explora los detalles, cotizaciones y a…" at bounding box center [489, 206] width 464 height 278
